Goal: Check status: Check status

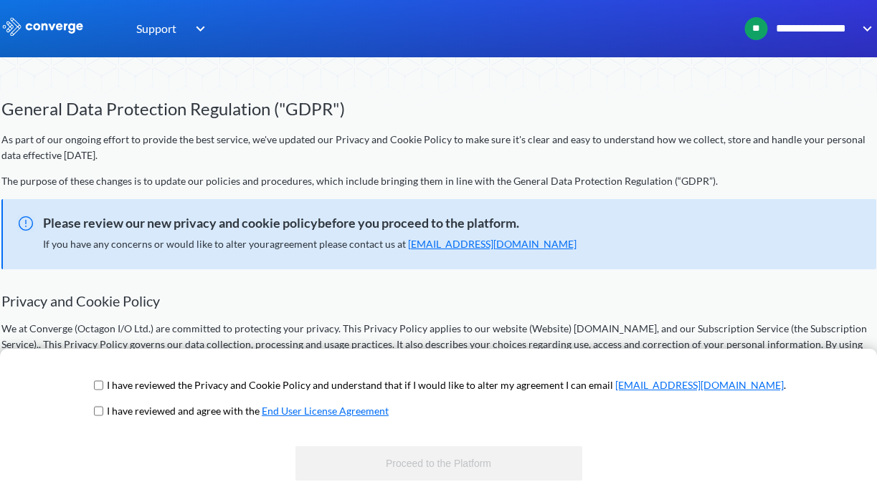
click at [161, 388] on p "I have reviewed the Privacy and Cookie Policy and understand that if I would li…" at bounding box center [446, 386] width 679 height 16
click at [103, 408] on input "checkbox" at bounding box center [98, 411] width 9 height 11
checkbox input "true"
click at [103, 391] on input "checkbox" at bounding box center [98, 385] width 9 height 11
checkbox input "true"
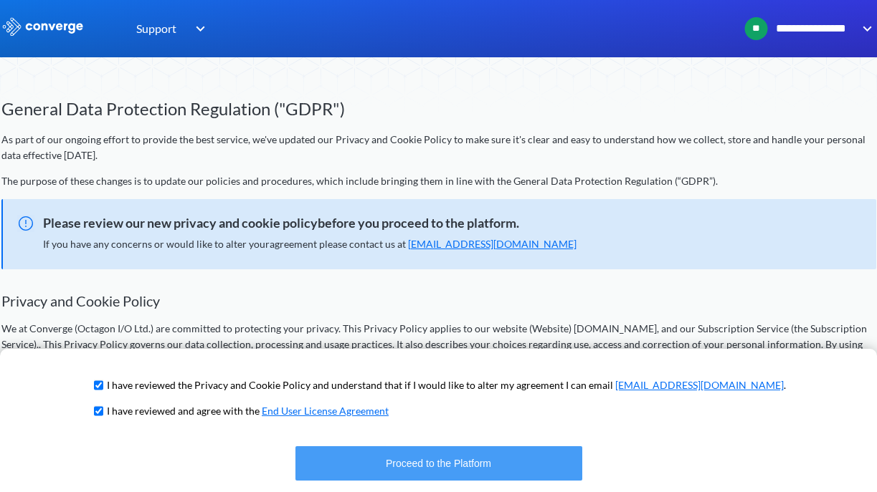
drag, startPoint x: 377, startPoint y: 464, endPoint x: 358, endPoint y: 466, distance: 19.4
click at [378, 464] on button "Proceed to the Platform" at bounding box center [438, 464] width 287 height 34
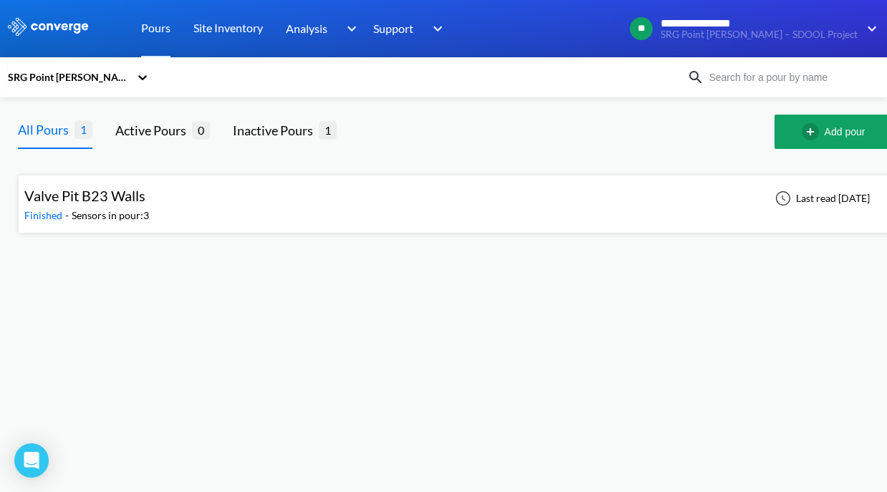
click at [221, 196] on div "Valve Pit B23 Walls Finished - Sensors in pour: 3 Last read [DATE]" at bounding box center [455, 204] width 862 height 46
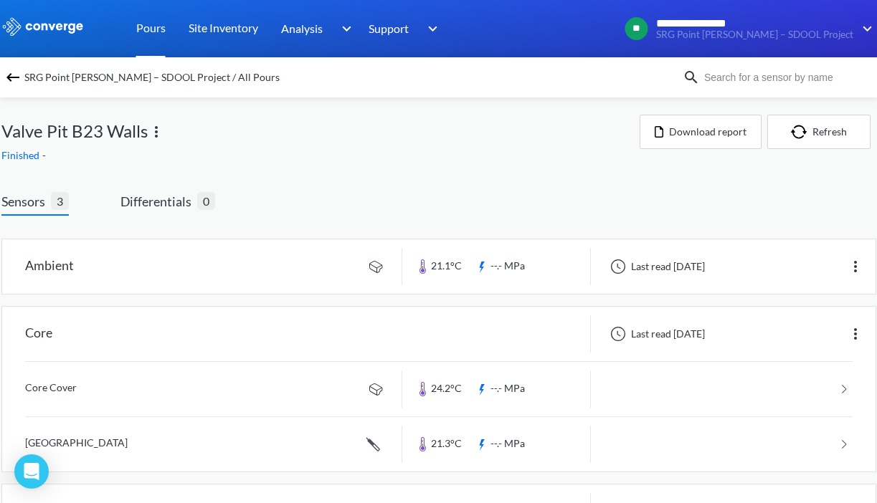
click at [151, 29] on link "Pours" at bounding box center [150, 28] width 29 height 57
